Goal: Task Accomplishment & Management: Complete application form

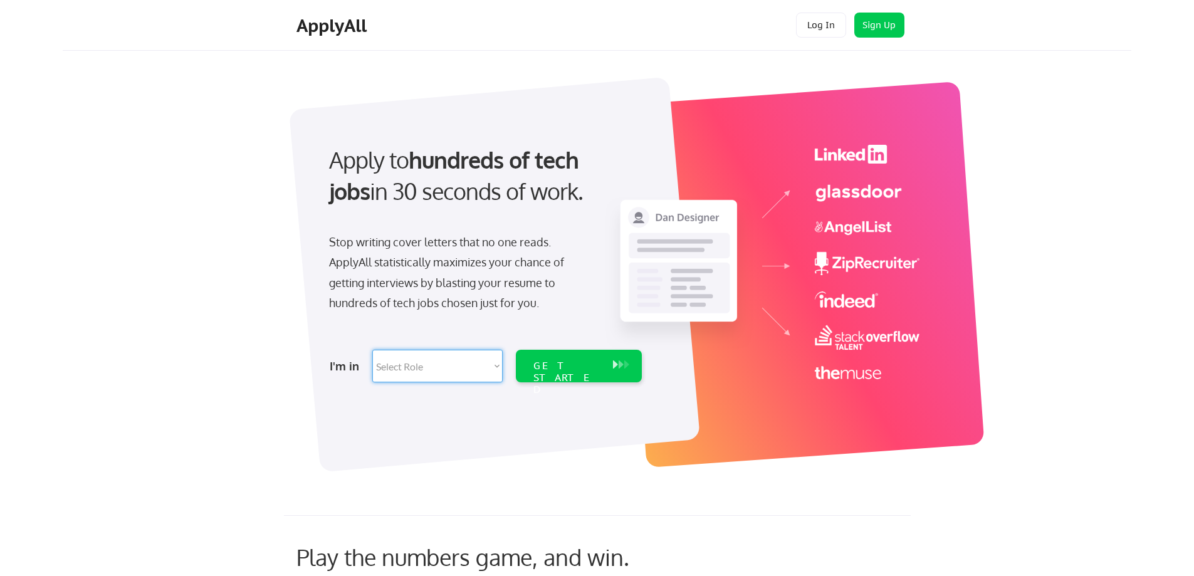
click at [480, 364] on select "Select Role Software Engineering Product Management Customer Success Sales UI/U…" at bounding box center [437, 366] width 130 height 33
select select ""engineering""
click at [372, 350] on select "Select Role Software Engineering Product Management Customer Success Sales UI/U…" at bounding box center [437, 366] width 130 height 33
select select ""engineering""
click at [567, 355] on div "GET STARTED" at bounding box center [567, 366] width 80 height 33
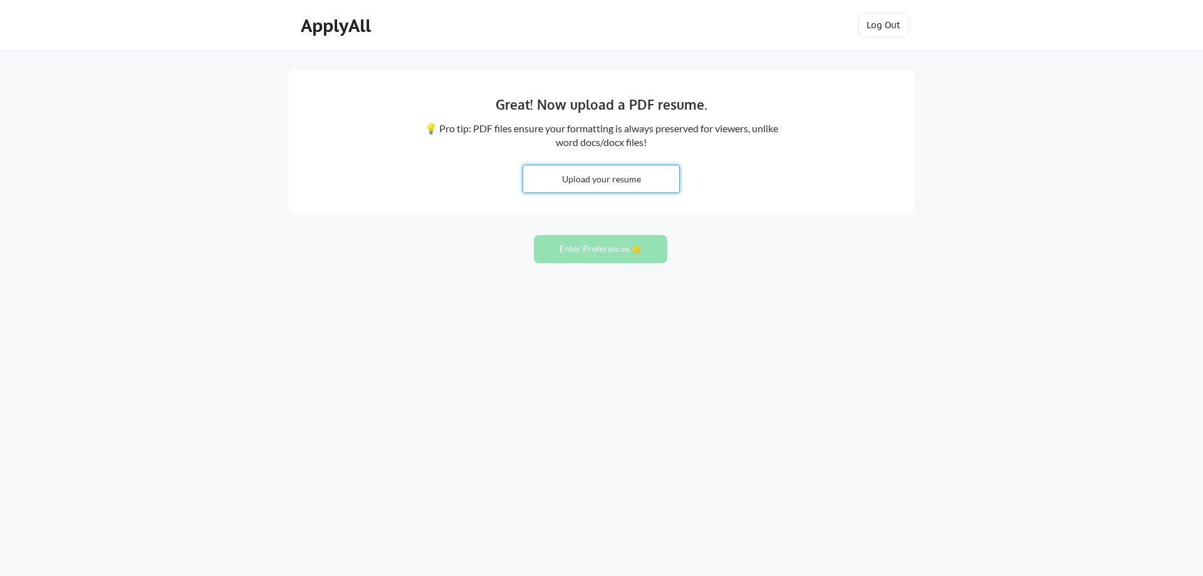
click at [604, 187] on input "file" at bounding box center [601, 178] width 156 height 27
type input "C:\fakepath\[PERSON_NAME] Engineer.pdf"
click at [644, 246] on button "Enter Preferences 👉" at bounding box center [600, 249] width 133 height 28
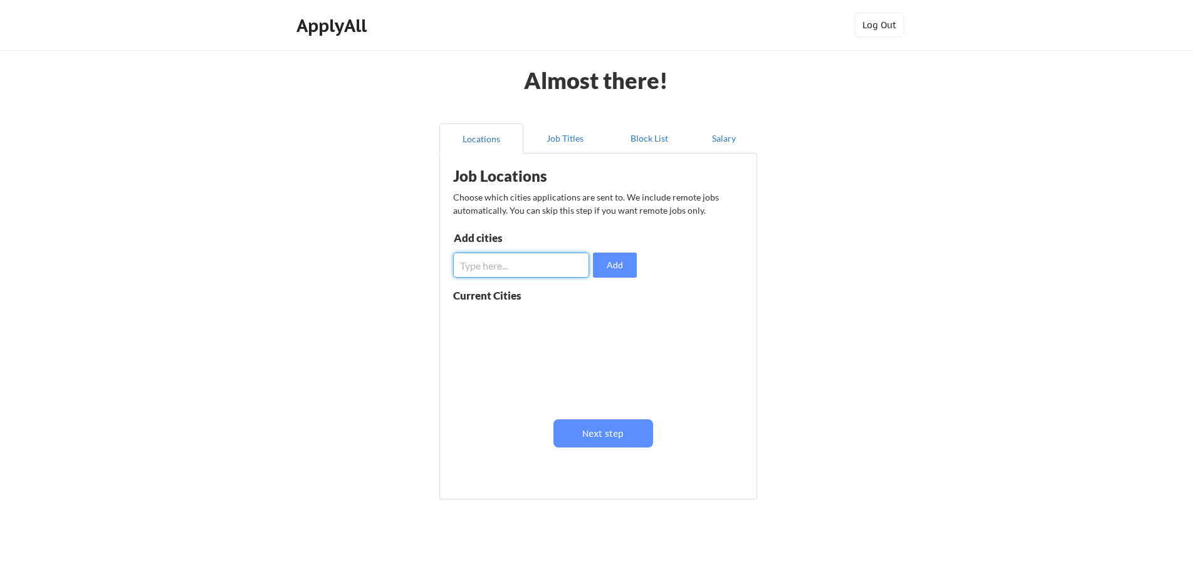
click at [516, 276] on input "input" at bounding box center [521, 265] width 136 height 25
click at [591, 428] on button "Next step" at bounding box center [603, 433] width 100 height 28
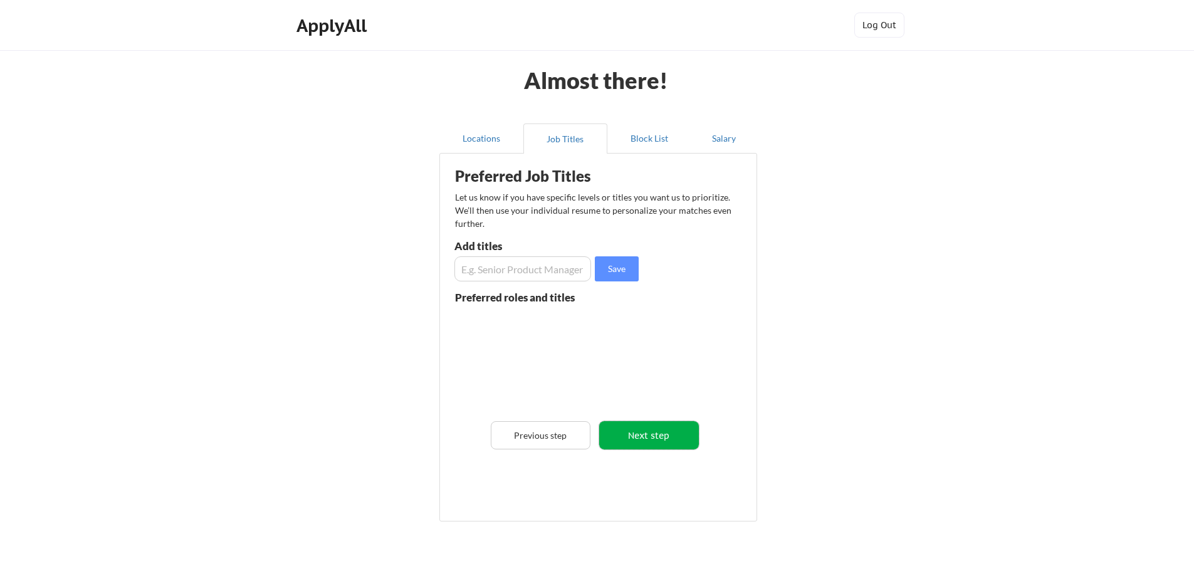
click at [655, 436] on button "Next step" at bounding box center [649, 435] width 100 height 28
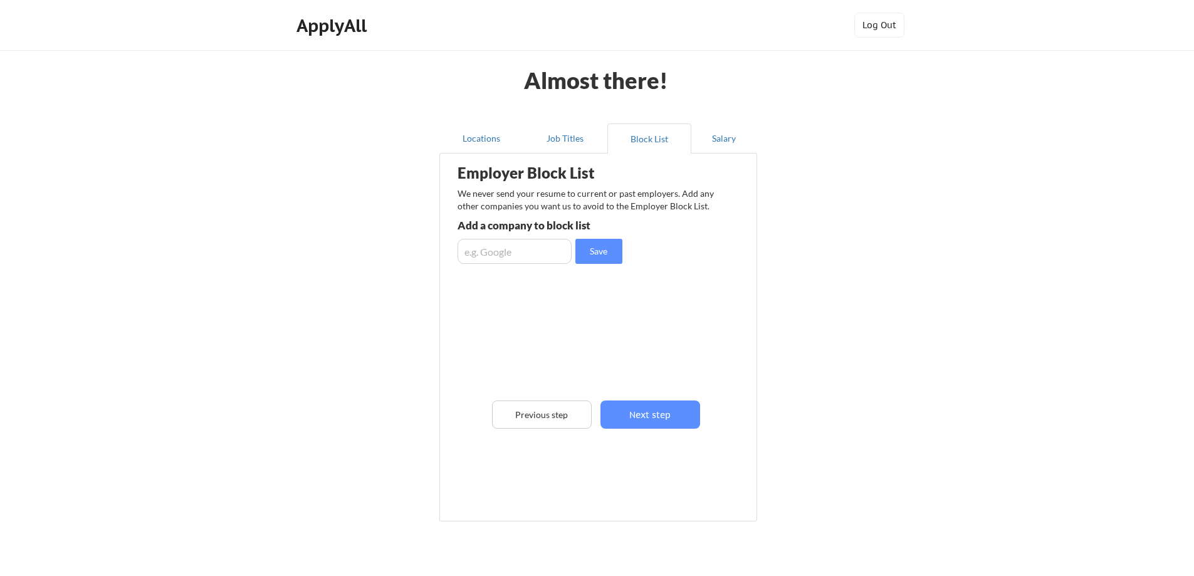
click at [655, 436] on div "Employer Block List We never send your resume to current or past employers. Add…" at bounding box center [598, 319] width 304 height 324
click at [656, 410] on button "Next step" at bounding box center [650, 414] width 100 height 28
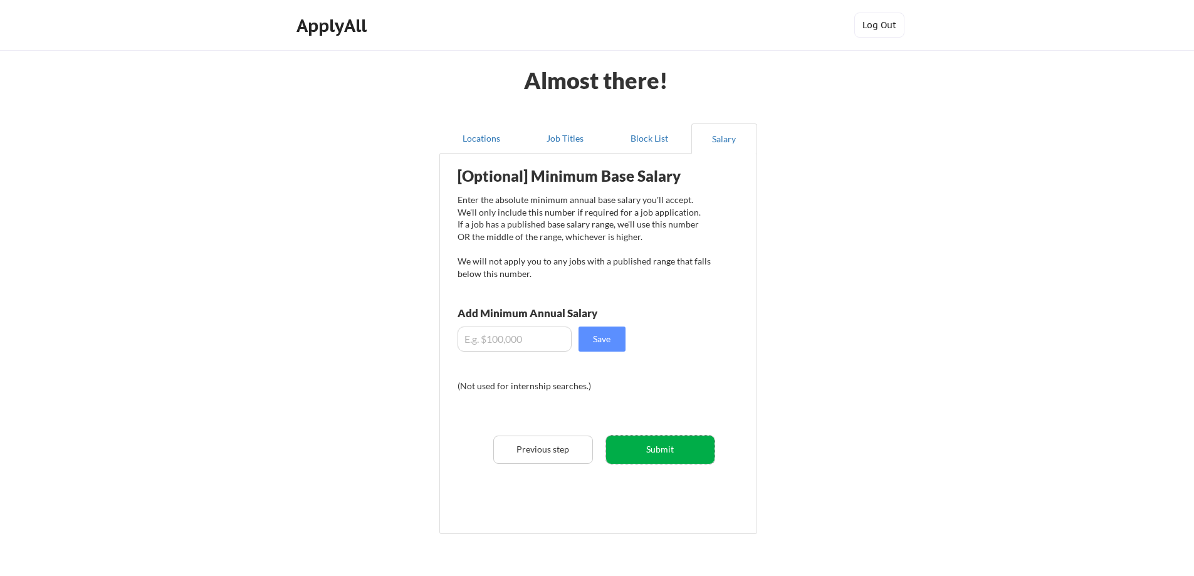
click at [664, 445] on button "Submit" at bounding box center [660, 450] width 108 height 28
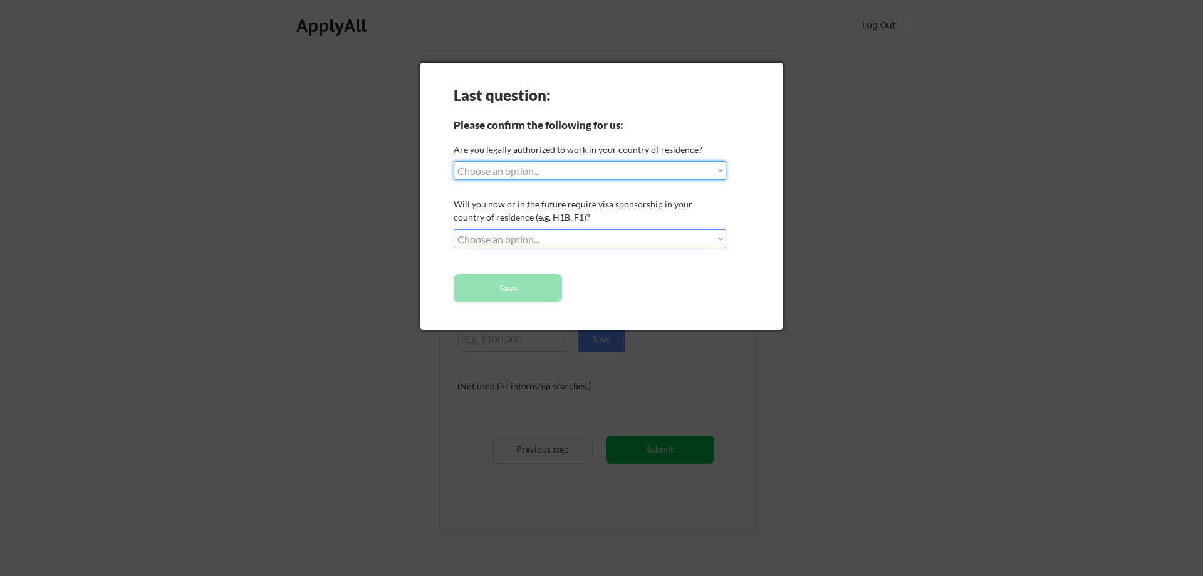
click at [567, 174] on select "Choose an option... Yes, I am a US Citizen Yes, I am a Canadian Citizen Yes, I …" at bounding box center [590, 170] width 273 height 19
select select ""yes__i_am_an_other_permanent_resident""
click at [454, 161] on select "Choose an option... Yes, I am a US Citizen Yes, I am a Canadian Citizen Yes, I …" at bounding box center [590, 170] width 273 height 19
click at [550, 236] on select "Choose an option... No, I will not need sponsorship Yes, I will need sponsorship" at bounding box center [590, 238] width 273 height 19
select select ""yes__i_will_need_sponsorship""
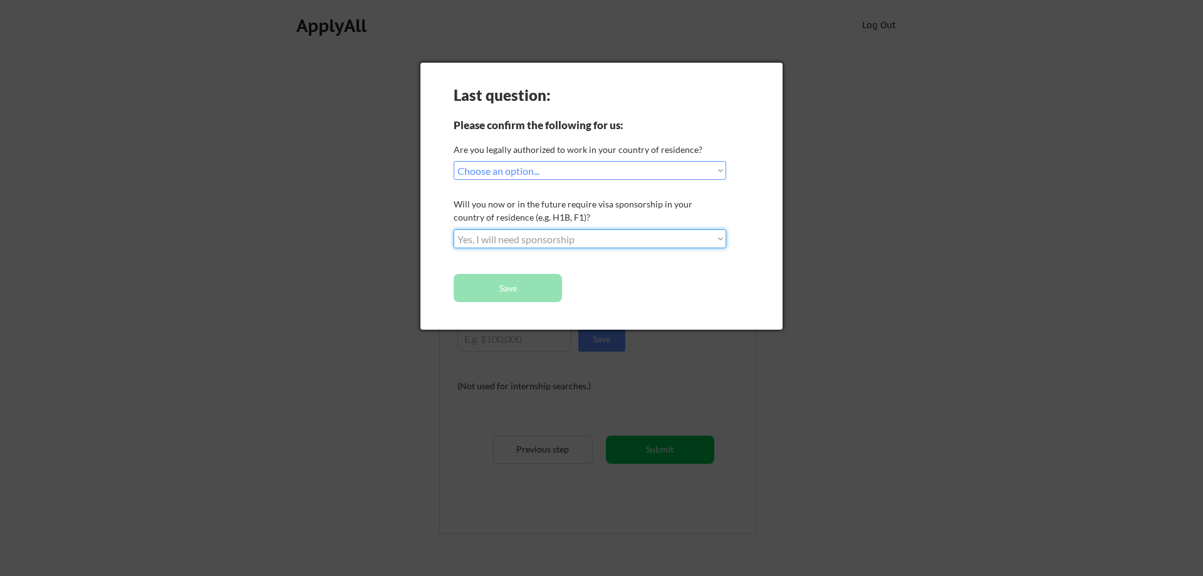
click at [454, 229] on select "Choose an option... No, I will not need sponsorship Yes, I will need sponsorship" at bounding box center [590, 238] width 273 height 19
click at [535, 288] on button "Save" at bounding box center [508, 288] width 108 height 28
